Goal: Task Accomplishment & Management: Use online tool/utility

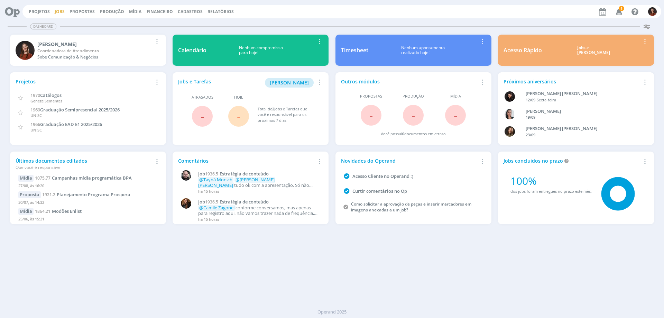
click at [61, 11] on link "Jobs" at bounding box center [60, 12] width 10 height 6
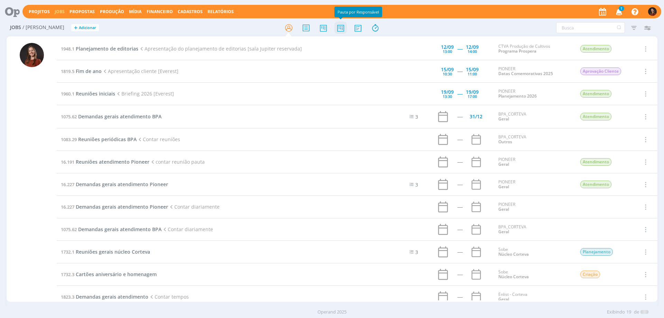
click at [342, 30] on icon at bounding box center [341, 27] width 12 height 13
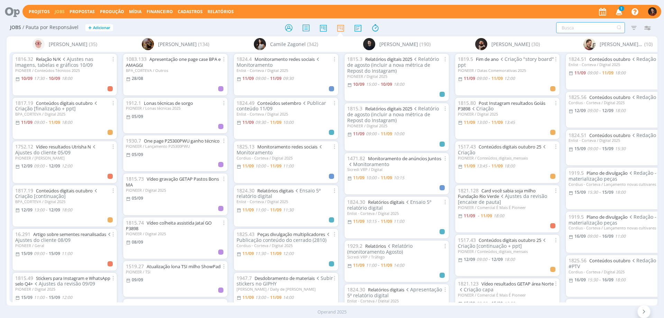
click at [579, 29] on input "text" at bounding box center [590, 27] width 69 height 11
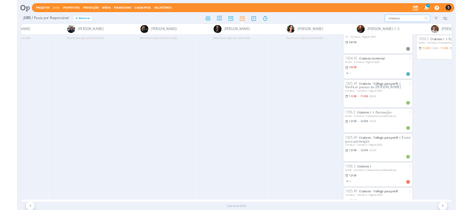
scroll to position [273, 0]
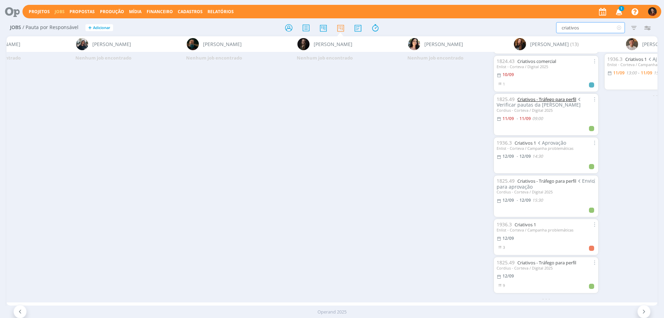
type input "criativos"
click at [374, 29] on icon at bounding box center [375, 27] width 12 height 13
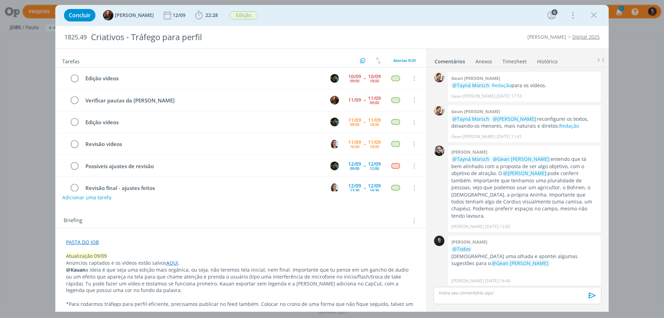
scroll to position [205, 0]
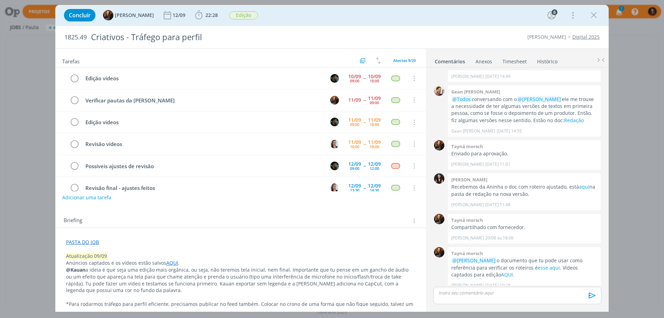
click at [521, 59] on link "Timesheet" at bounding box center [514, 60] width 25 height 10
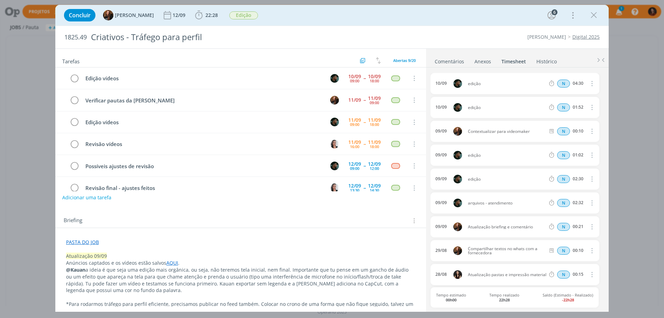
click at [84, 241] on link "PASTA DO JOB" at bounding box center [82, 242] width 33 height 7
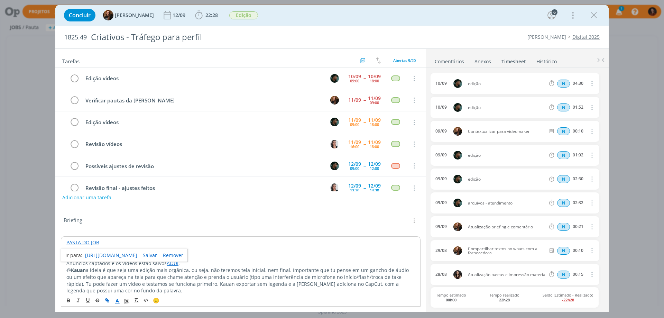
click at [99, 255] on link "https://sobeae.sharepoint.com/:f:/s/SOBEAE/ErL-I8ZMxTlCkjaPu8r5qC4B0-Yz86d-NDZw…" at bounding box center [111, 255] width 52 height 9
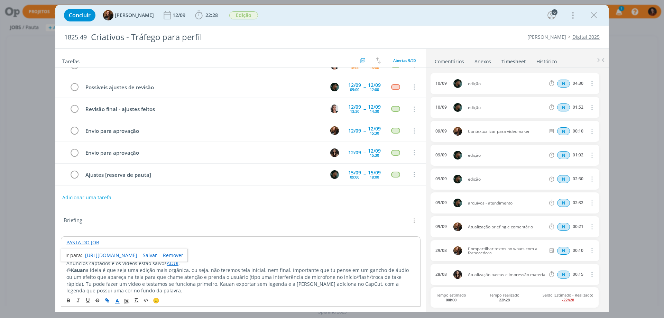
scroll to position [0, 0]
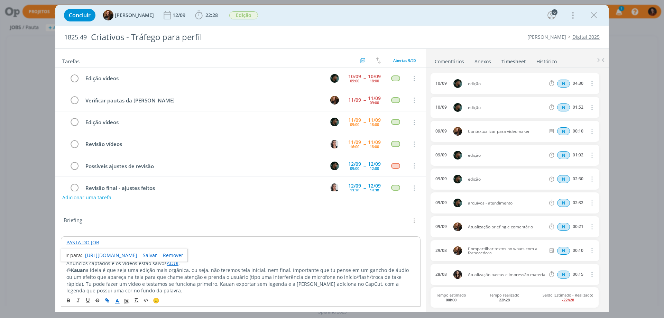
click at [451, 63] on link "Comentários" at bounding box center [450, 60] width 30 height 10
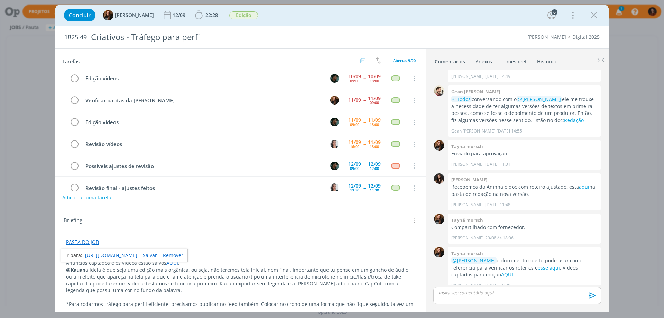
click at [398, 242] on p "PASTA DO JOB" at bounding box center [241, 242] width 350 height 7
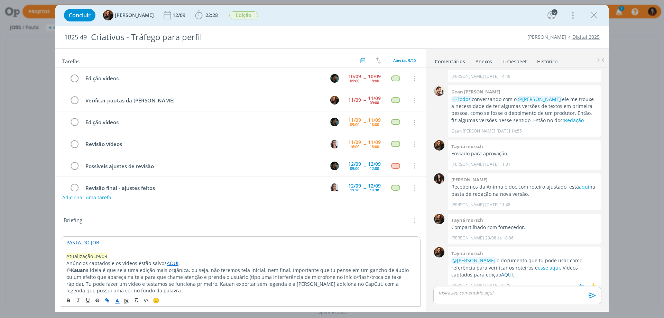
click at [501, 271] on link "AQUI" at bounding box center [507, 274] width 12 height 7
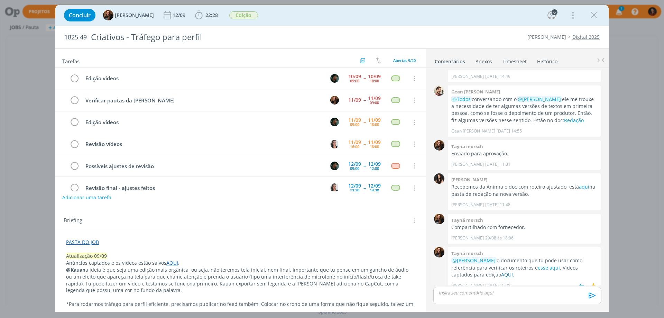
click at [501, 271] on link "AQUI" at bounding box center [507, 274] width 12 height 7
click at [538, 264] on link "esse aqui" at bounding box center [549, 267] width 22 height 7
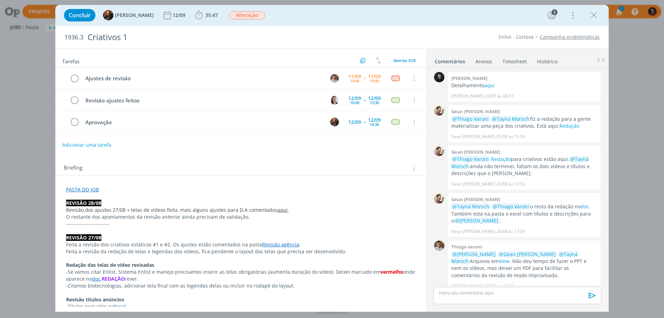
scroll to position [354, 0]
